Goal: Find specific page/section: Find specific page/section

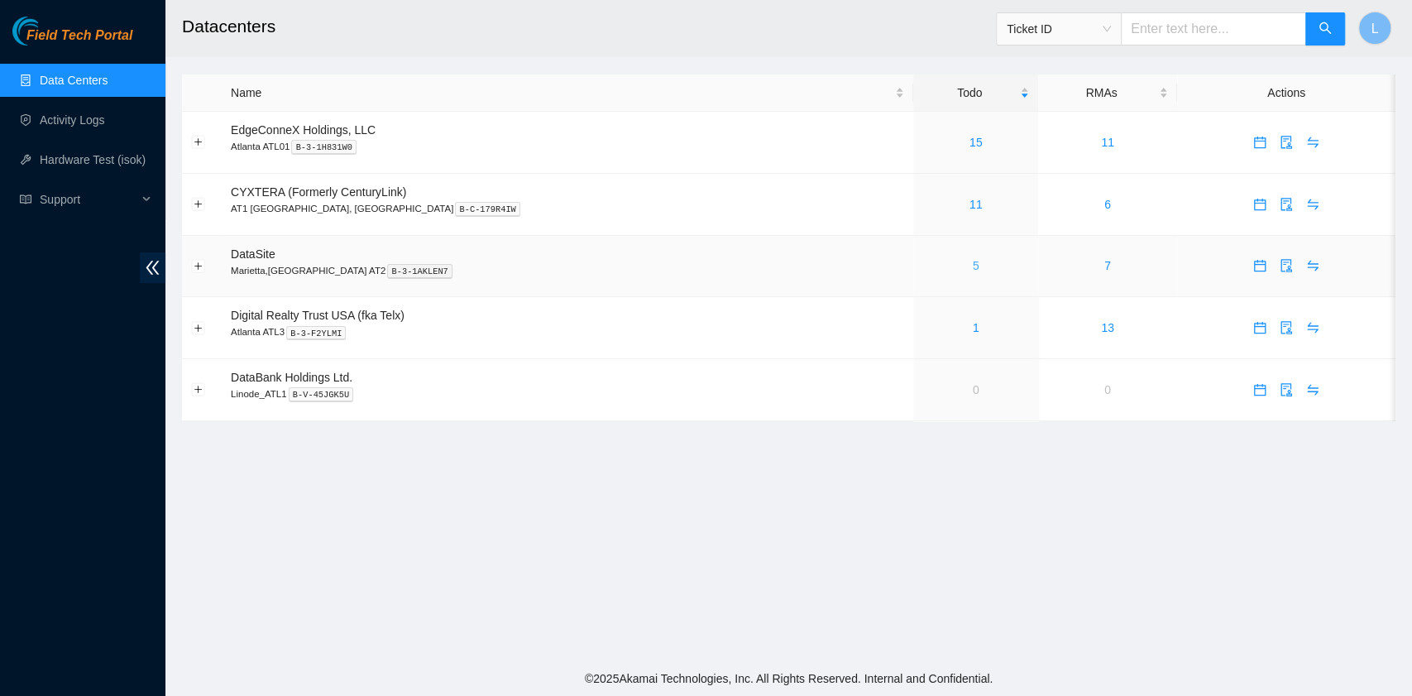
click at [973, 268] on link "5" at bounding box center [976, 265] width 7 height 13
